Goal: Register for event/course

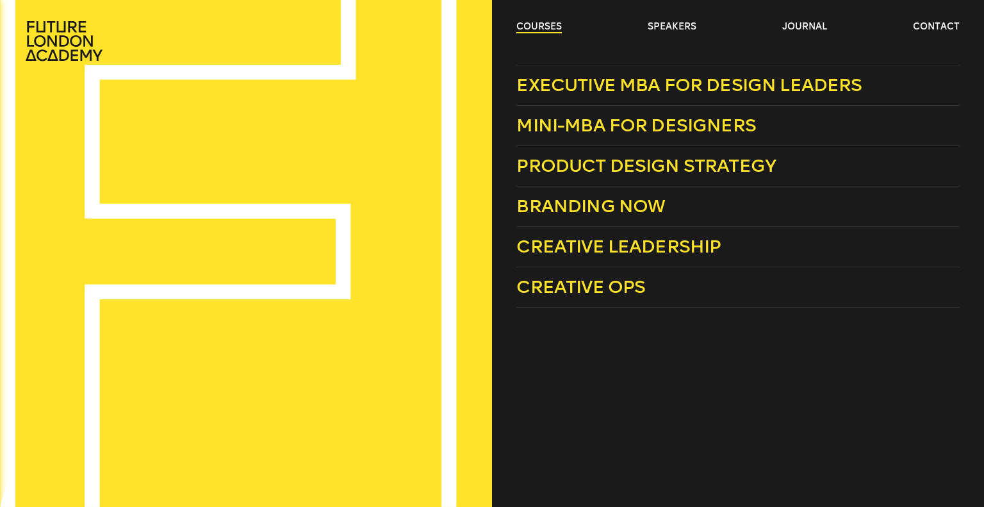
click at [520, 29] on link "courses" at bounding box center [540, 27] width 46 height 13
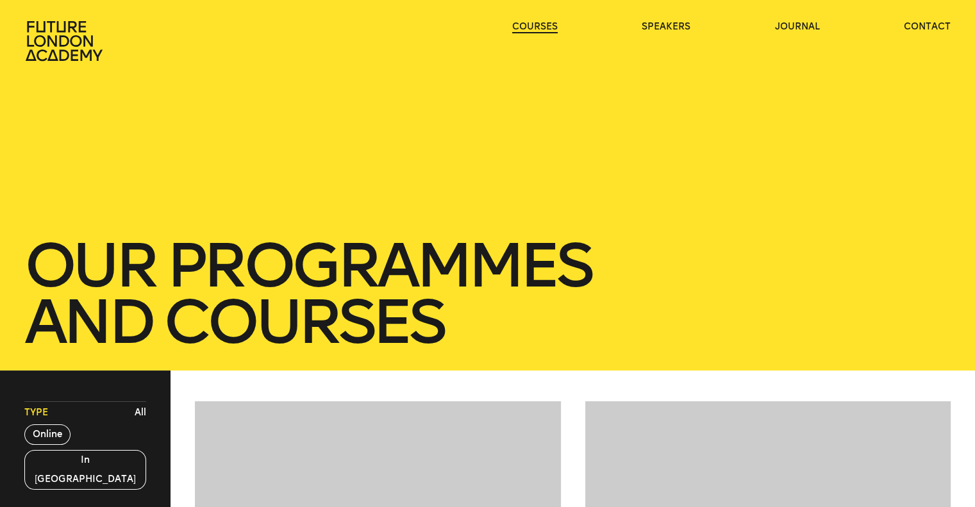
click at [520, 29] on link "courses" at bounding box center [535, 27] width 46 height 13
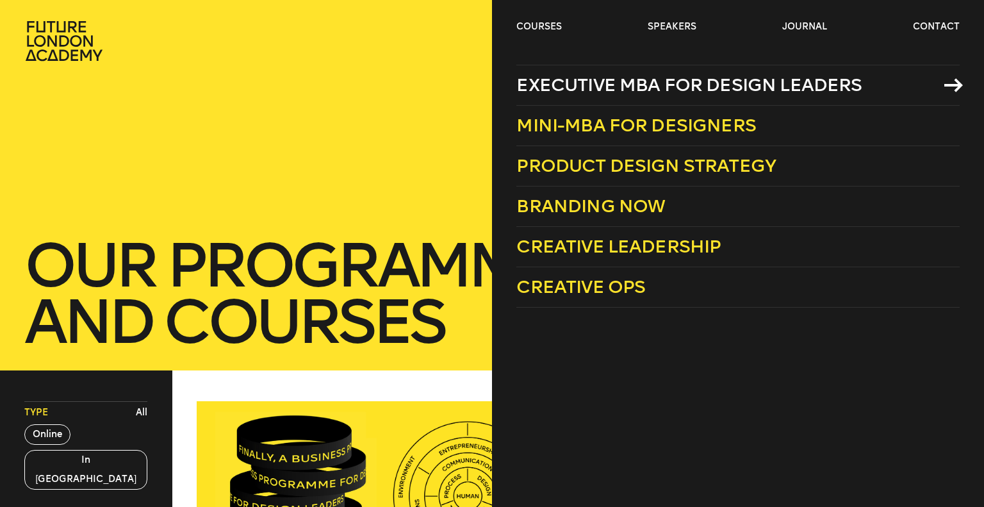
click at [724, 84] on span "Executive MBA for Design Leaders" at bounding box center [689, 84] width 345 height 21
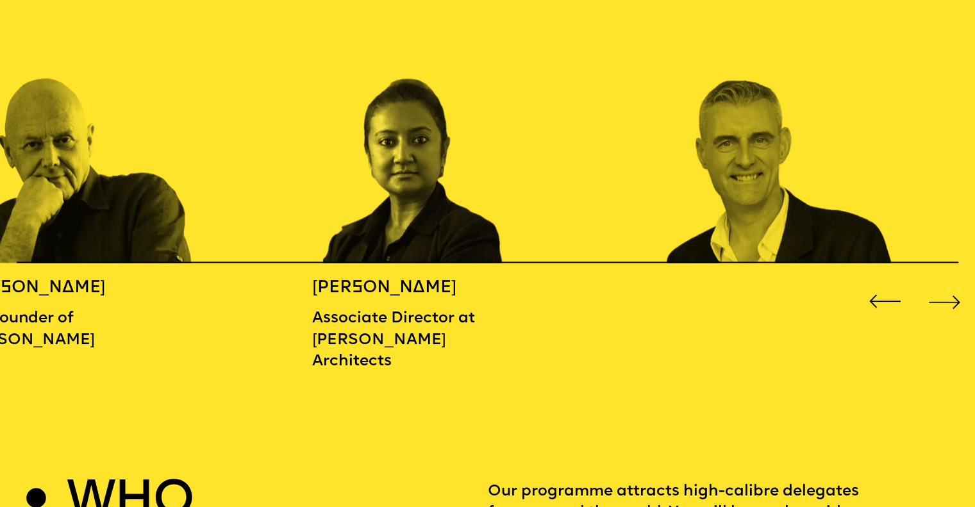
scroll to position [1555, 0]
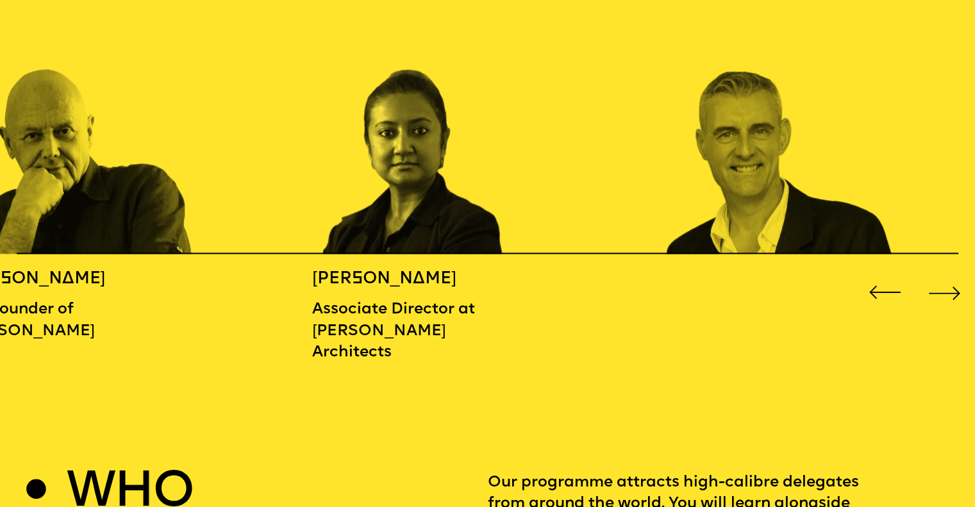
click at [931, 292] on div "Next slide" at bounding box center [944, 292] width 39 height 39
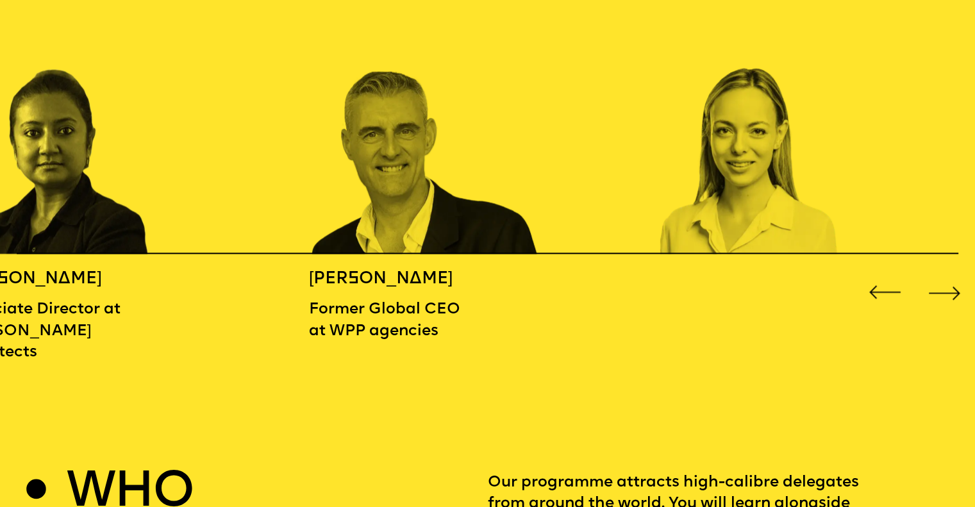
click at [931, 292] on div "Next slide" at bounding box center [944, 292] width 39 height 39
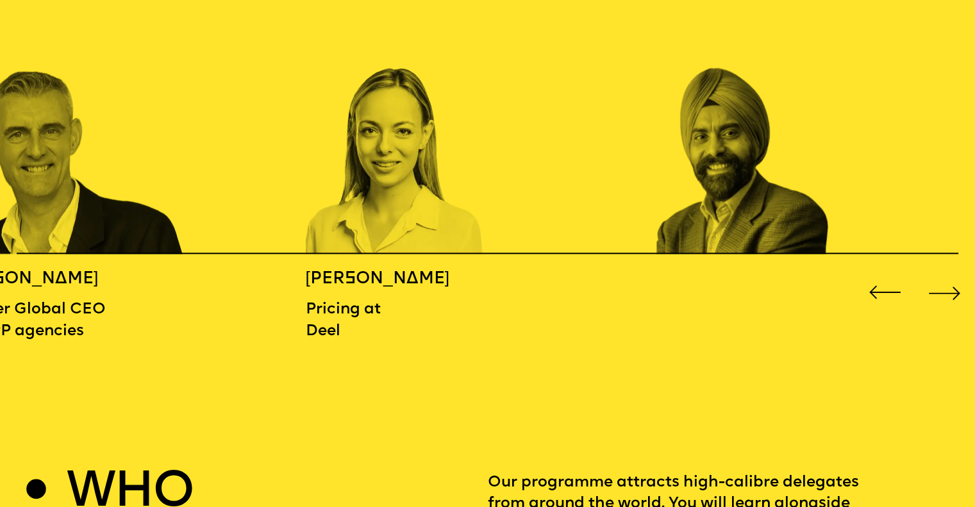
click at [931, 292] on div "Next slide" at bounding box center [944, 292] width 39 height 39
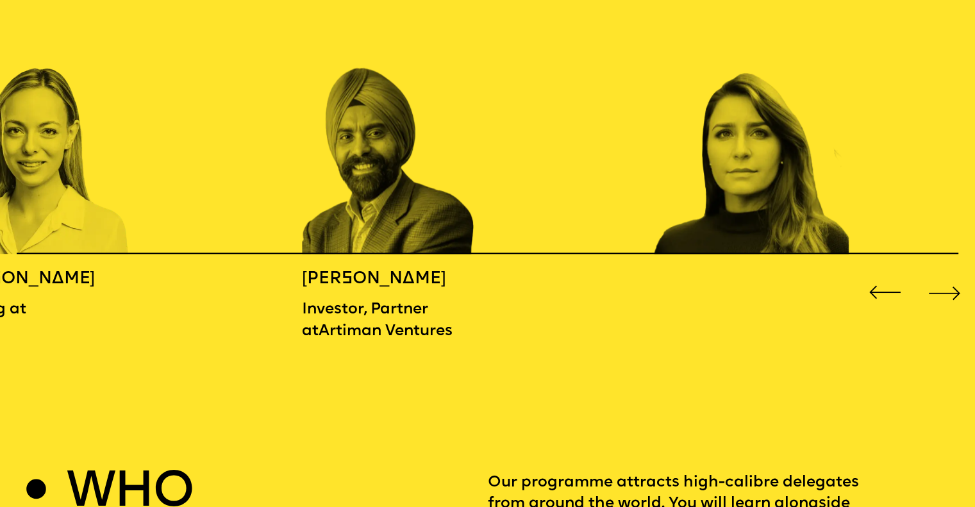
click at [931, 292] on div "Next slide" at bounding box center [944, 292] width 39 height 39
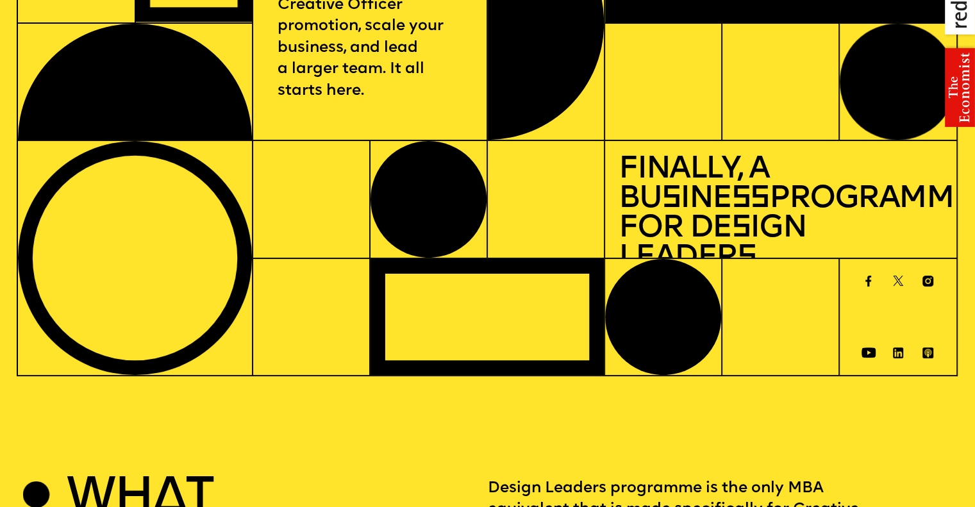
scroll to position [0, 0]
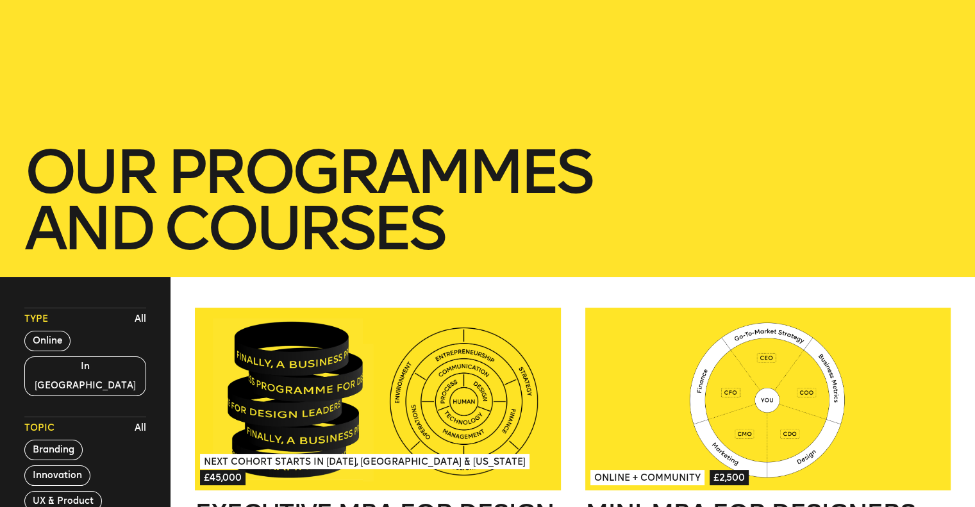
scroll to position [301, 0]
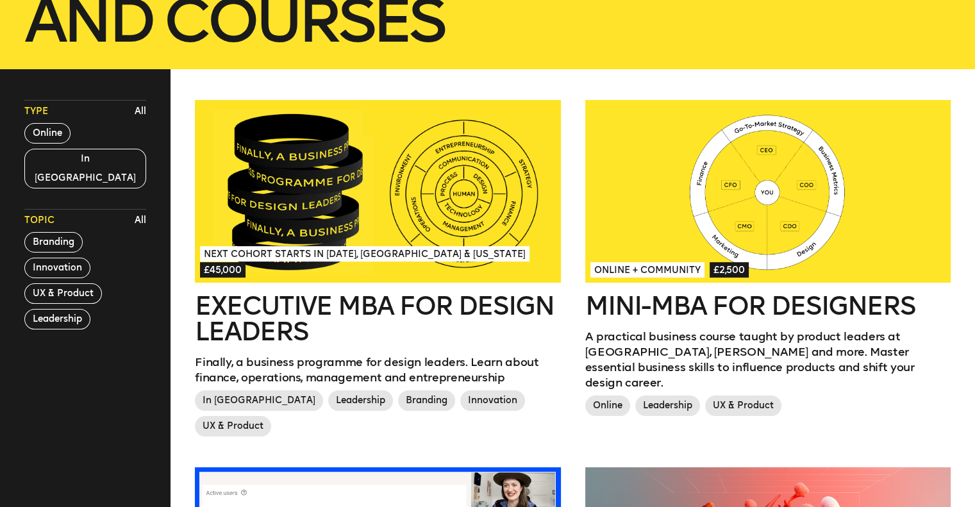
click at [669, 268] on span "Online + Community" at bounding box center [647, 269] width 114 height 15
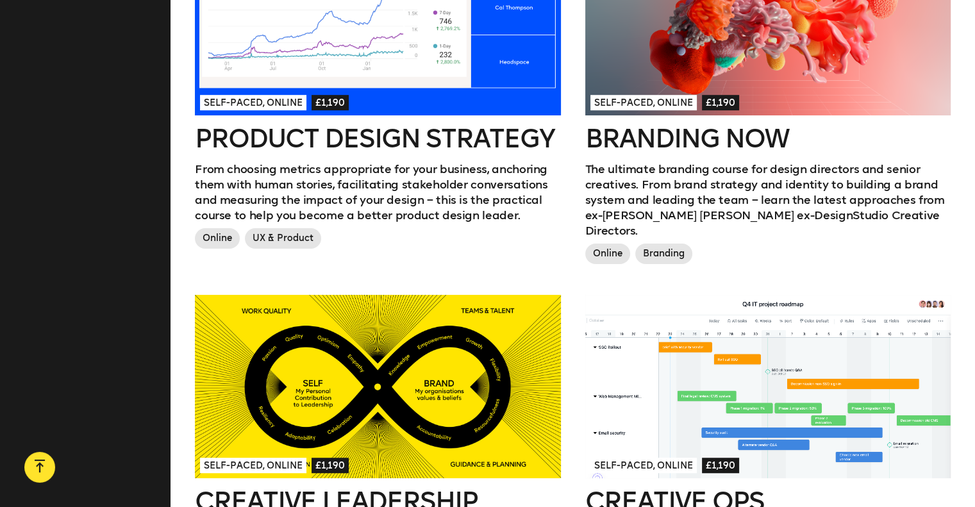
scroll to position [917, 0]
